Goal: Use online tool/utility: Utilize a website feature to perform a specific function

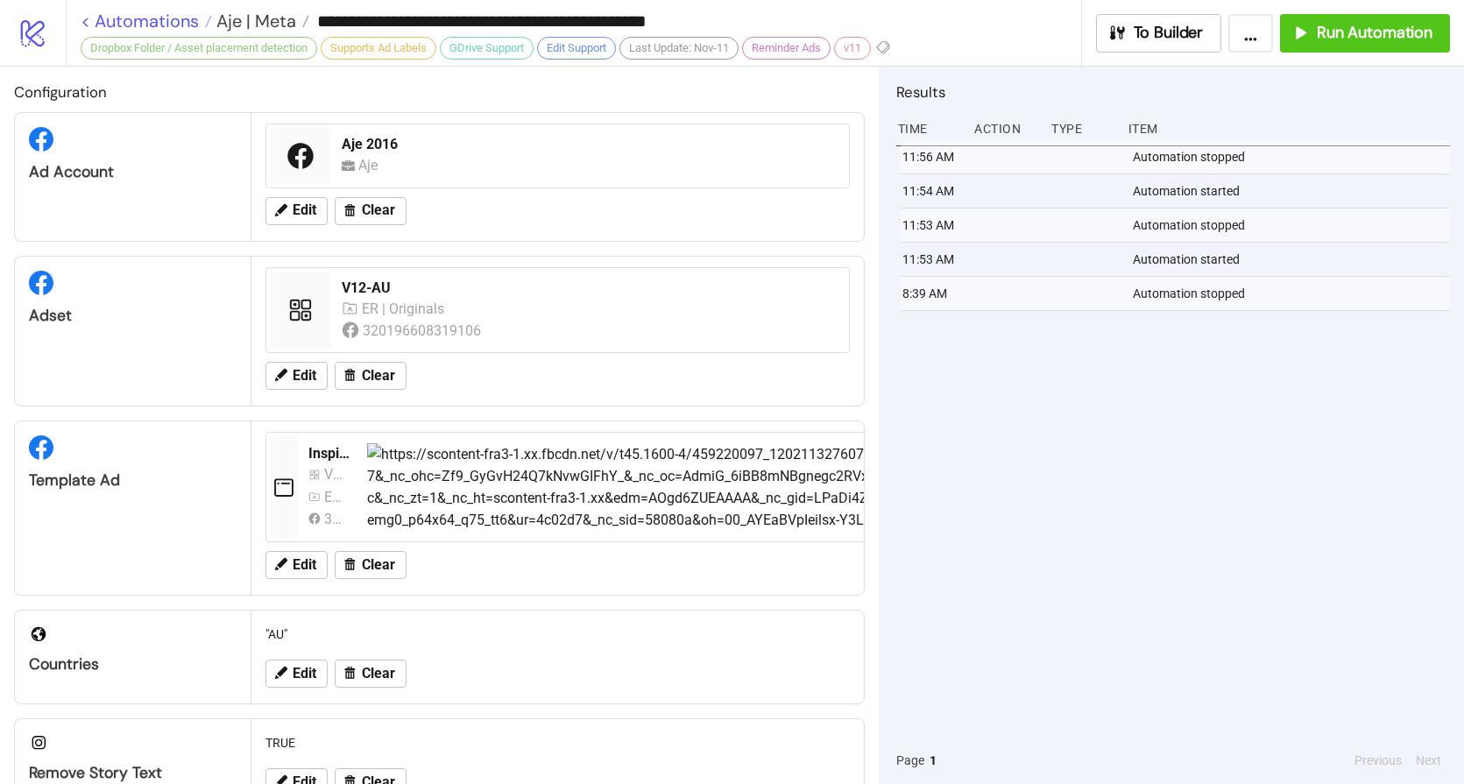
click at [127, 21] on link "< Automations" at bounding box center [146, 21] width 131 height 18
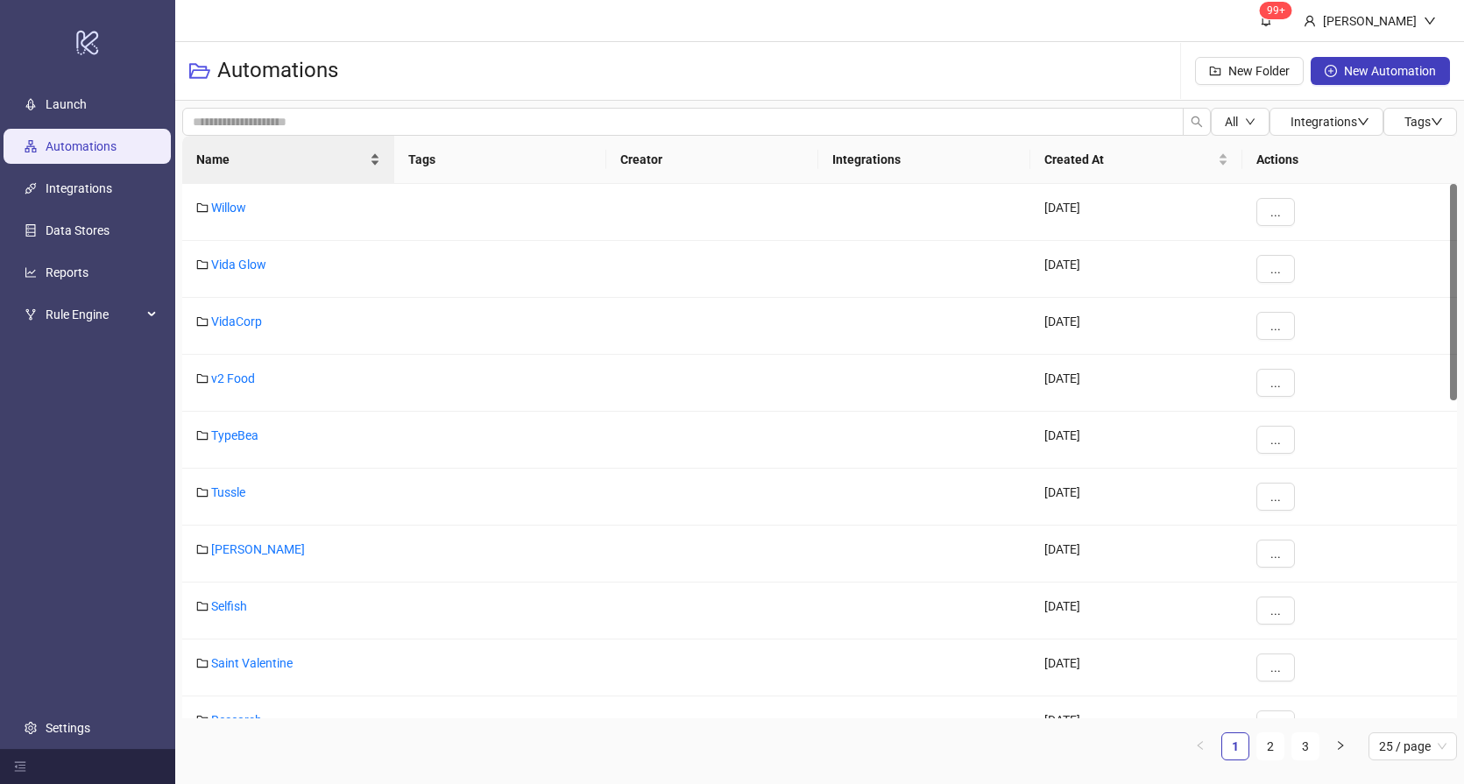
click at [268, 154] on span "Name" at bounding box center [281, 159] width 170 height 19
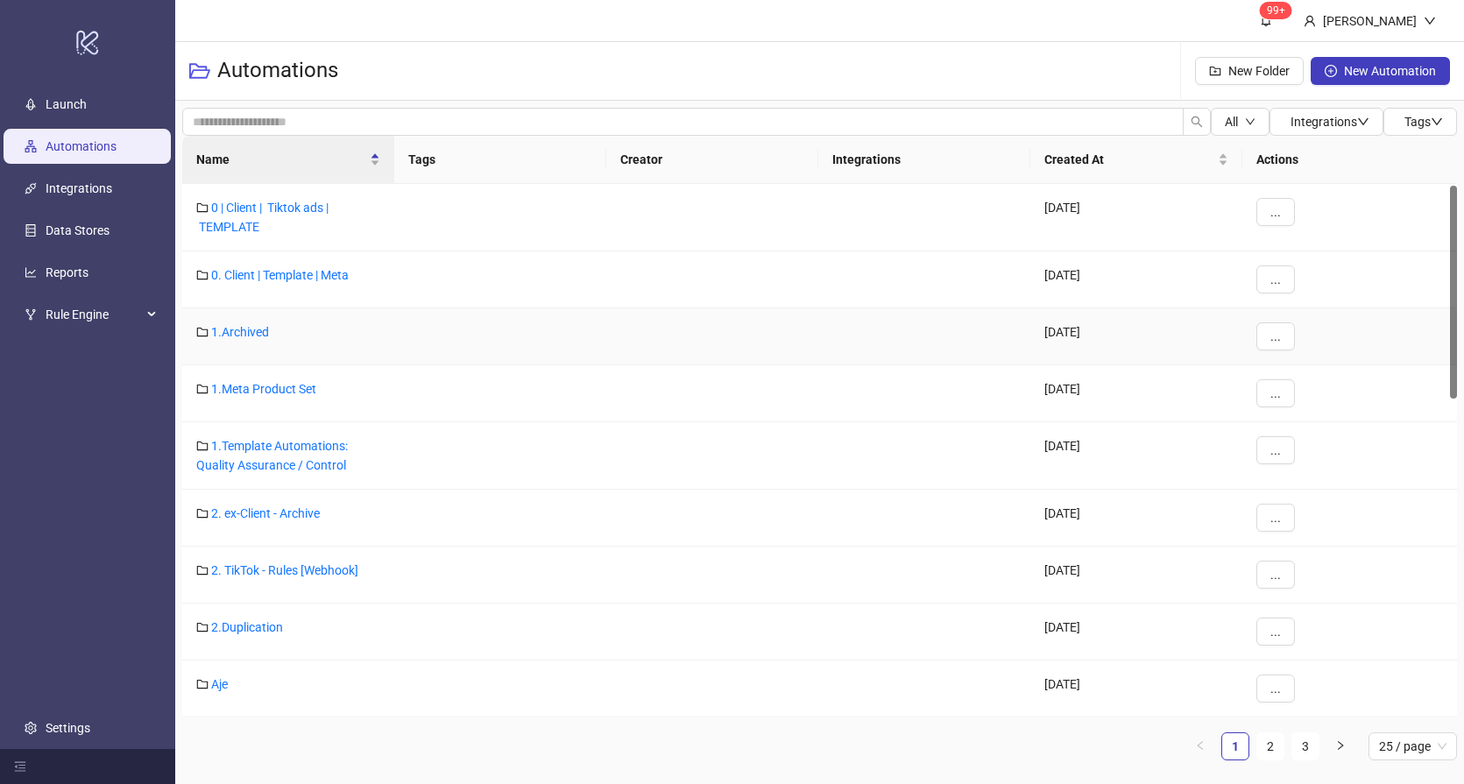
scroll to position [159, 0]
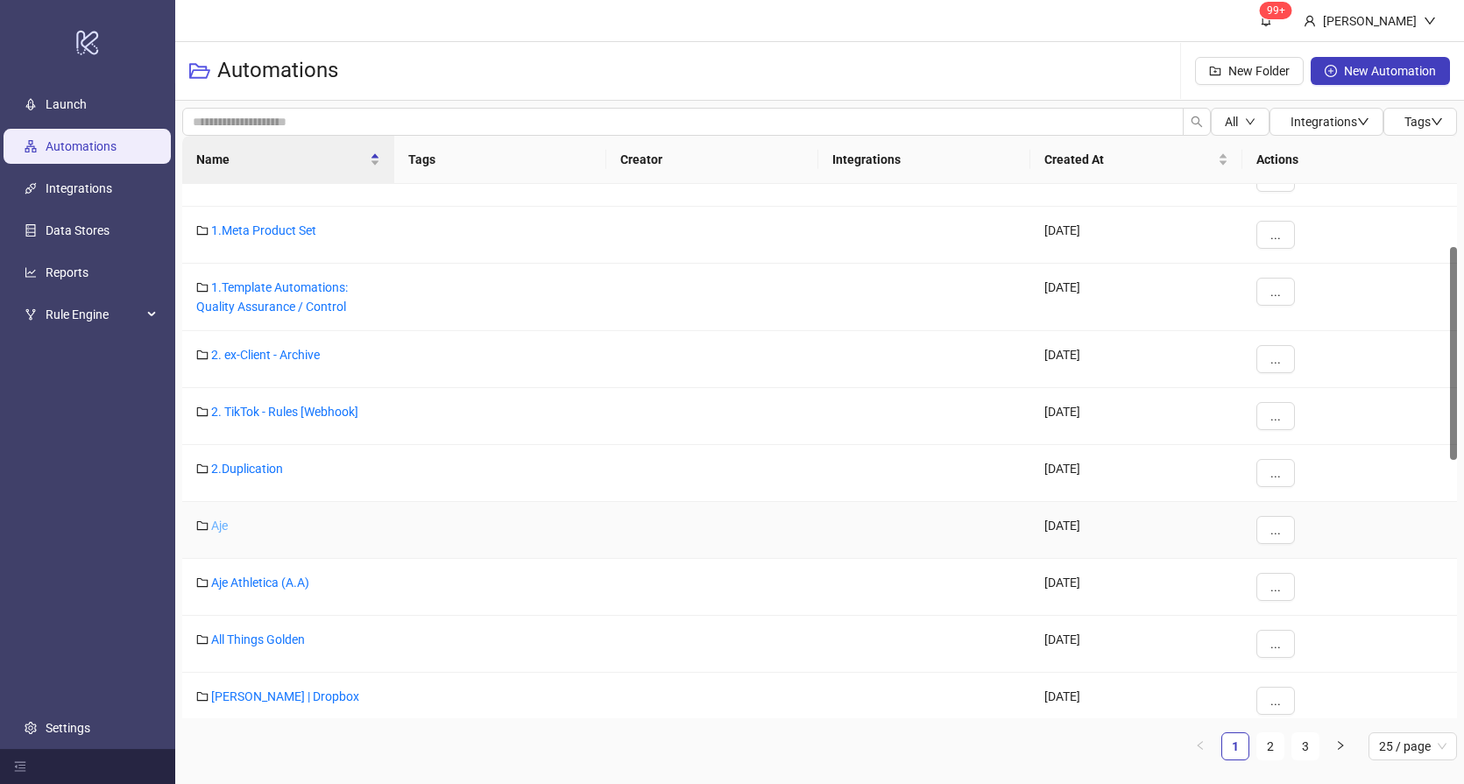
click at [220, 528] on link "Aje" at bounding box center [219, 526] width 17 height 14
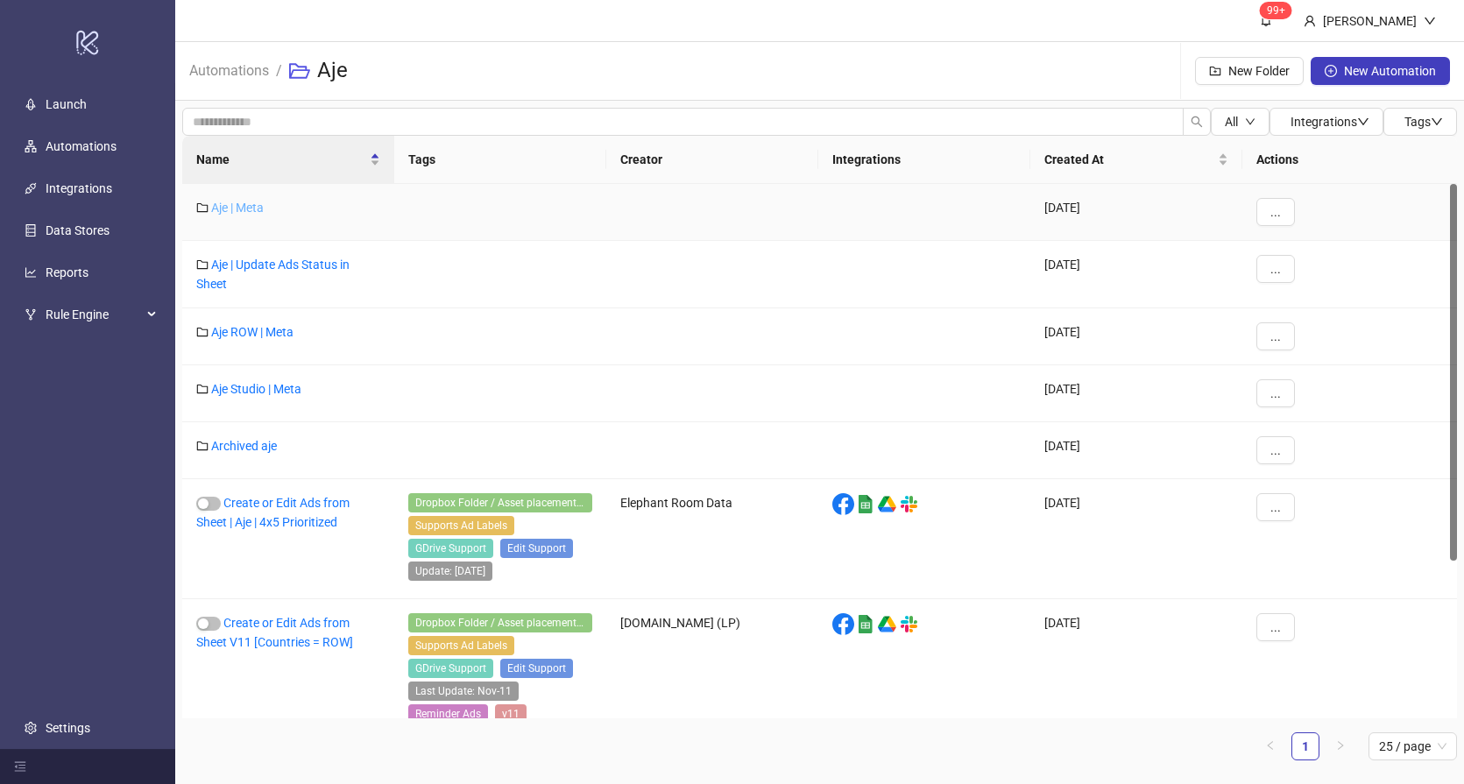
click at [241, 209] on link "Aje | Meta" at bounding box center [237, 208] width 53 height 14
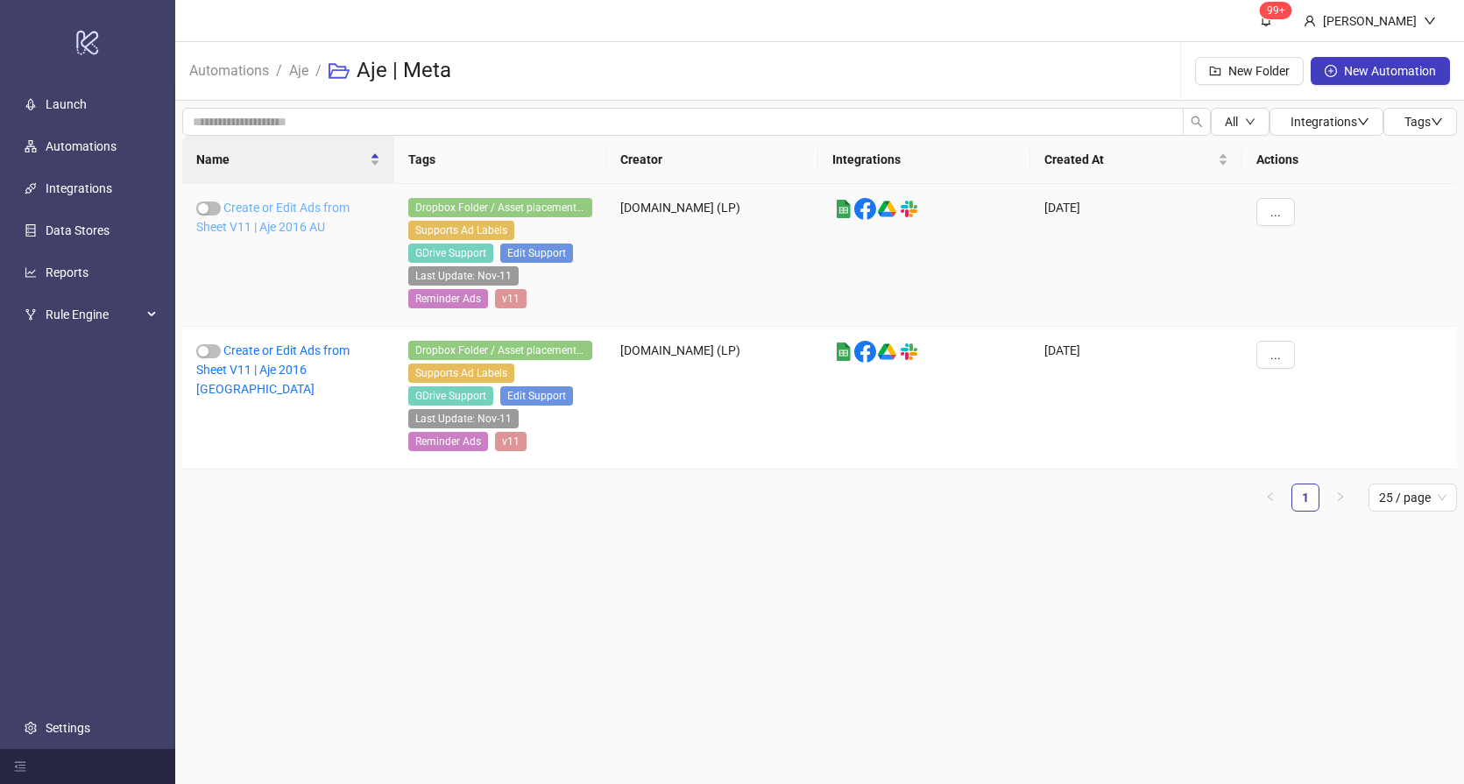
click at [280, 213] on link "Create or Edit Ads from Sheet V11 | Aje 2016 AU" at bounding box center [272, 217] width 153 height 33
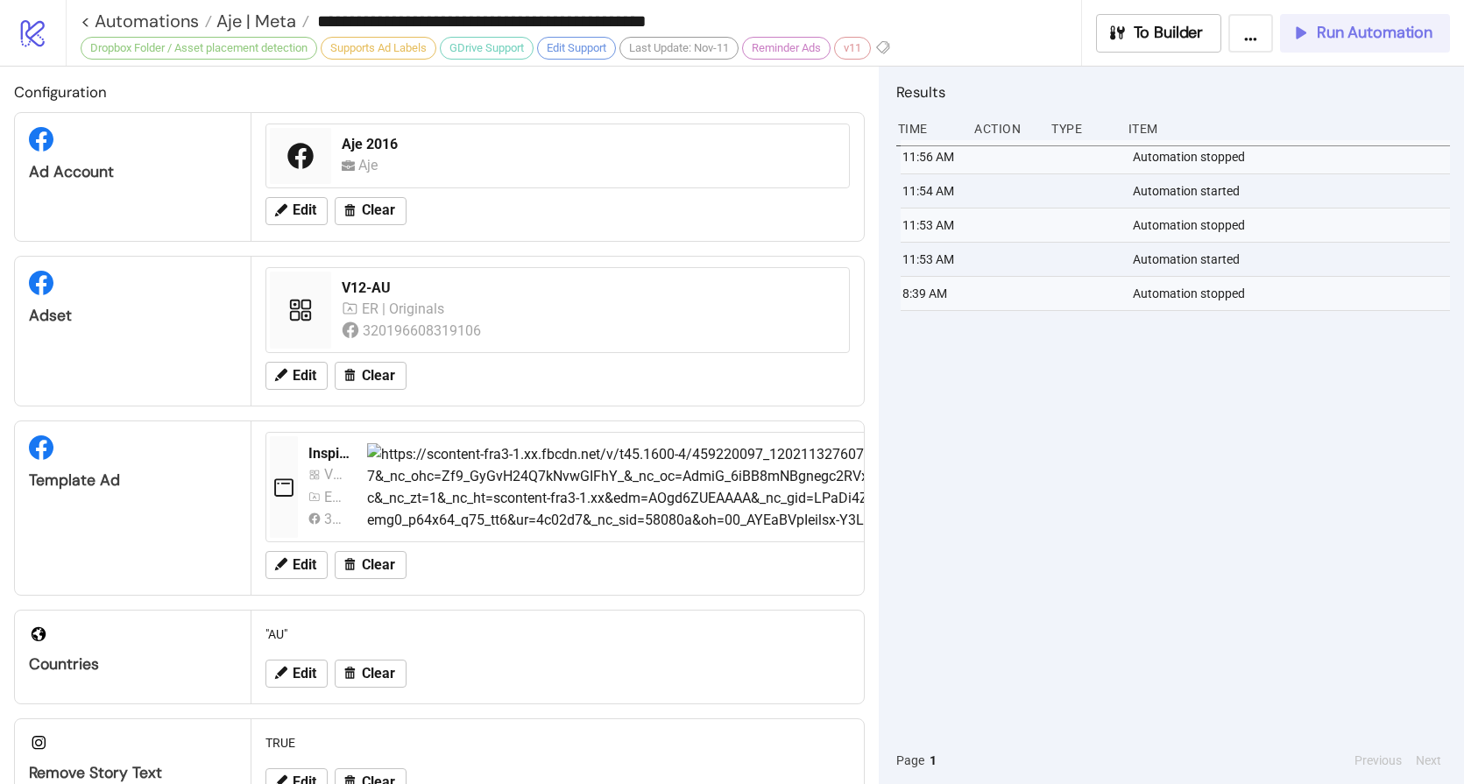
click at [1332, 30] on span "Run Automation" at bounding box center [1375, 33] width 116 height 20
